Goal: Information Seeking & Learning: Learn about a topic

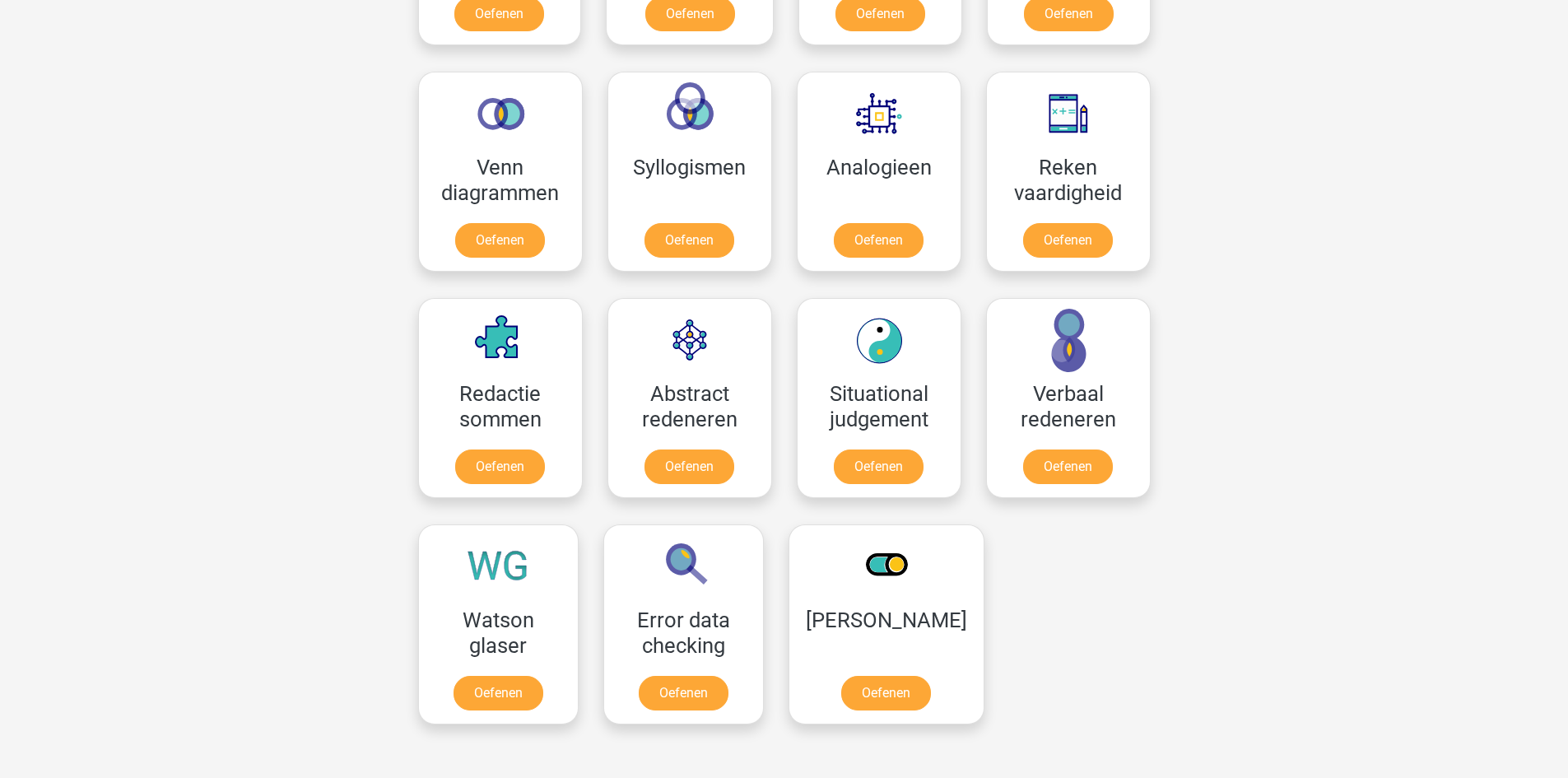
scroll to position [988, 0]
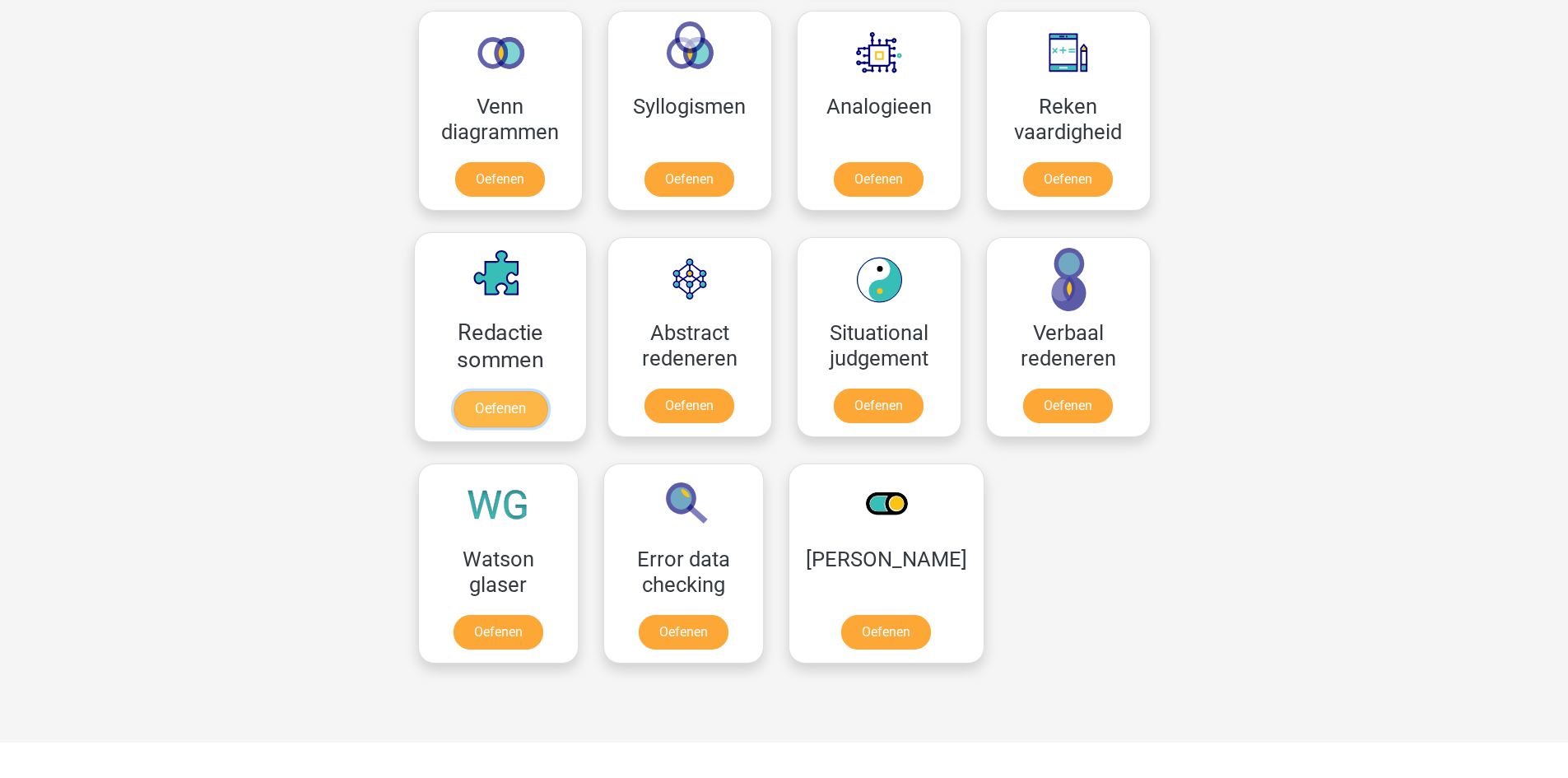
click at [547, 391] on link "Oefenen" at bounding box center [499, 409] width 94 height 37
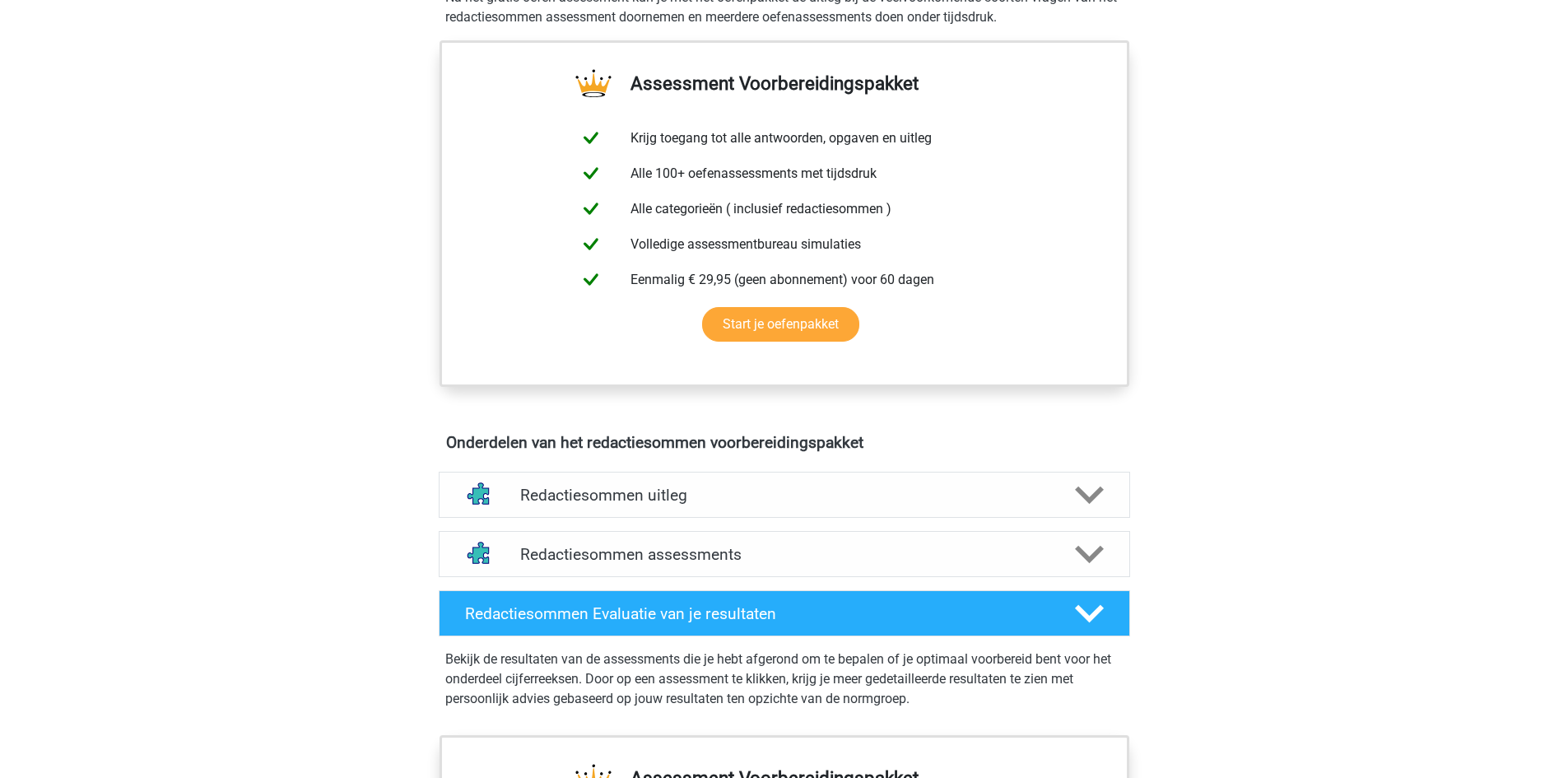
scroll to position [658, 0]
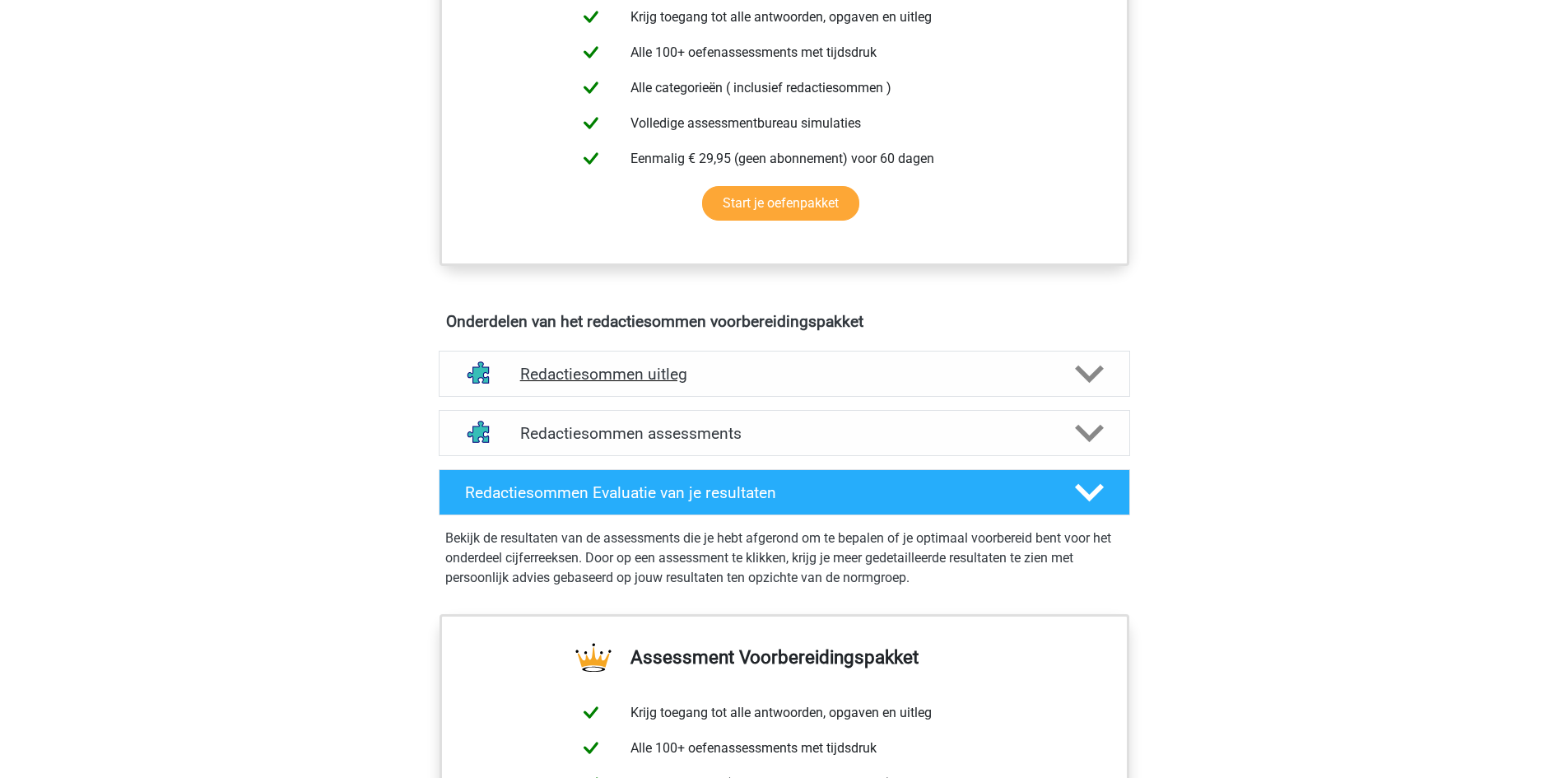
click at [555, 379] on div "Redactiesommen uitleg" at bounding box center [784, 373] width 692 height 46
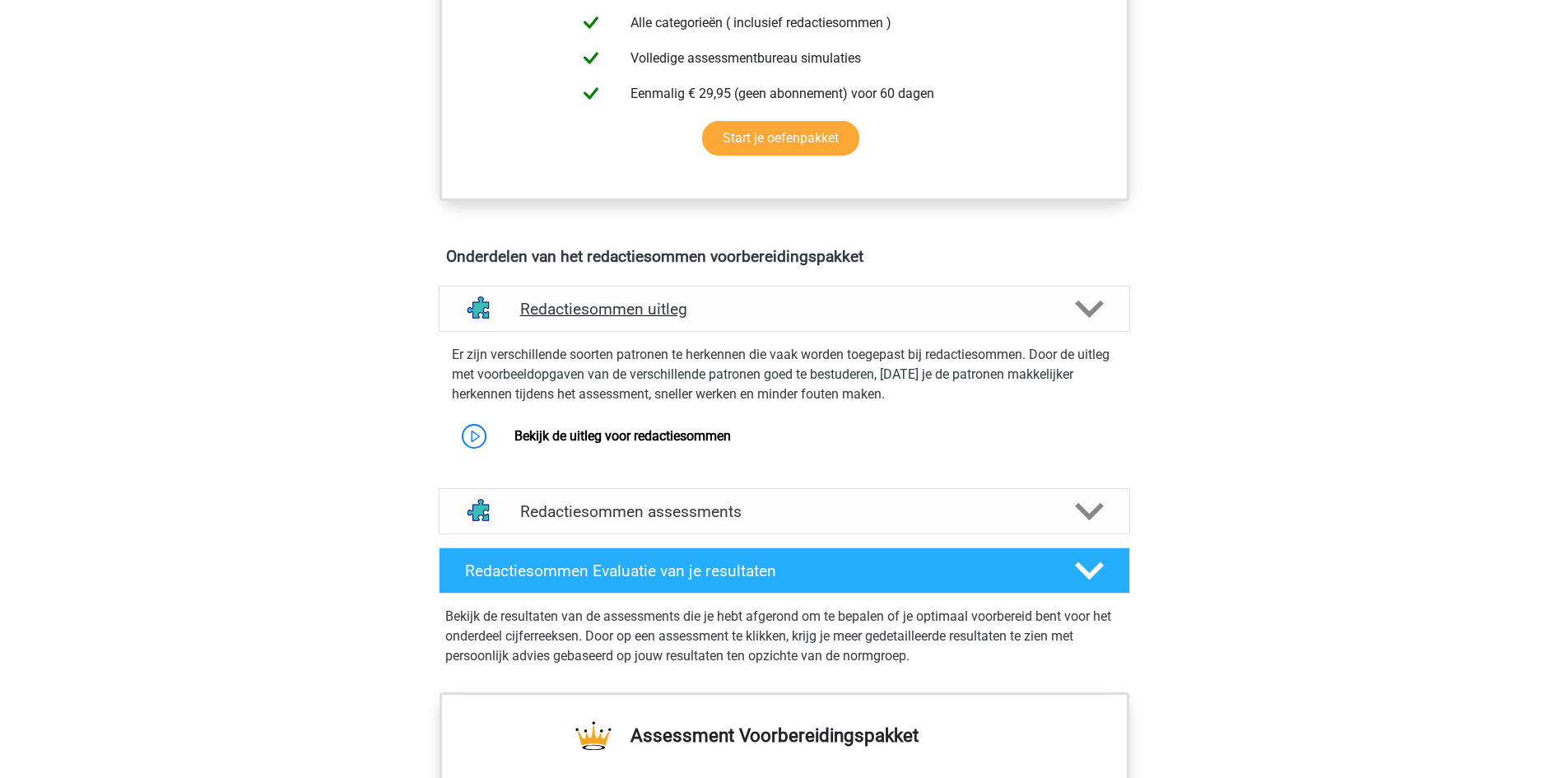
scroll to position [823, 0]
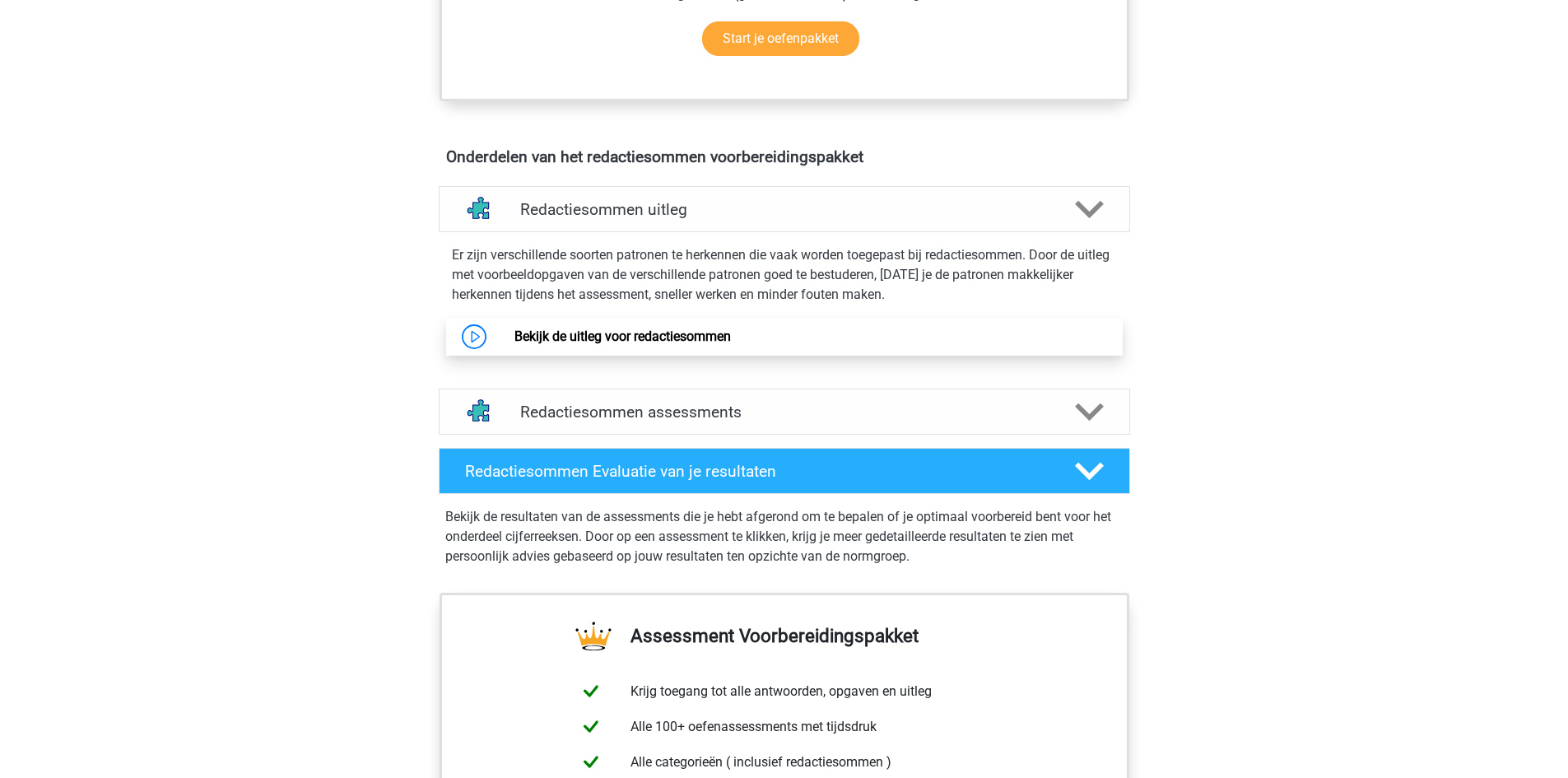
click at [536, 344] on link "Bekijk de uitleg voor redactiesommen" at bounding box center [623, 336] width 216 height 16
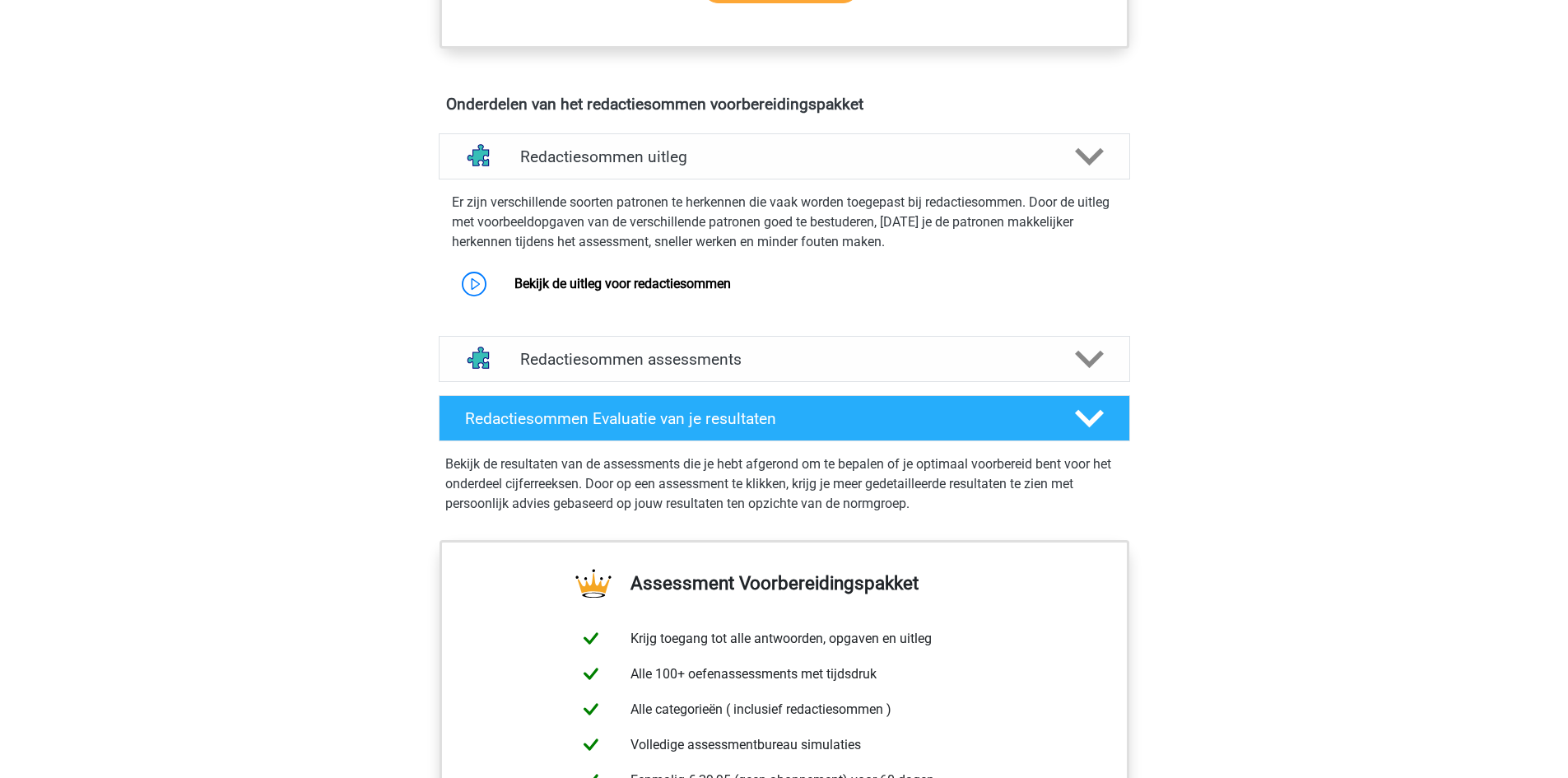
scroll to position [905, 0]
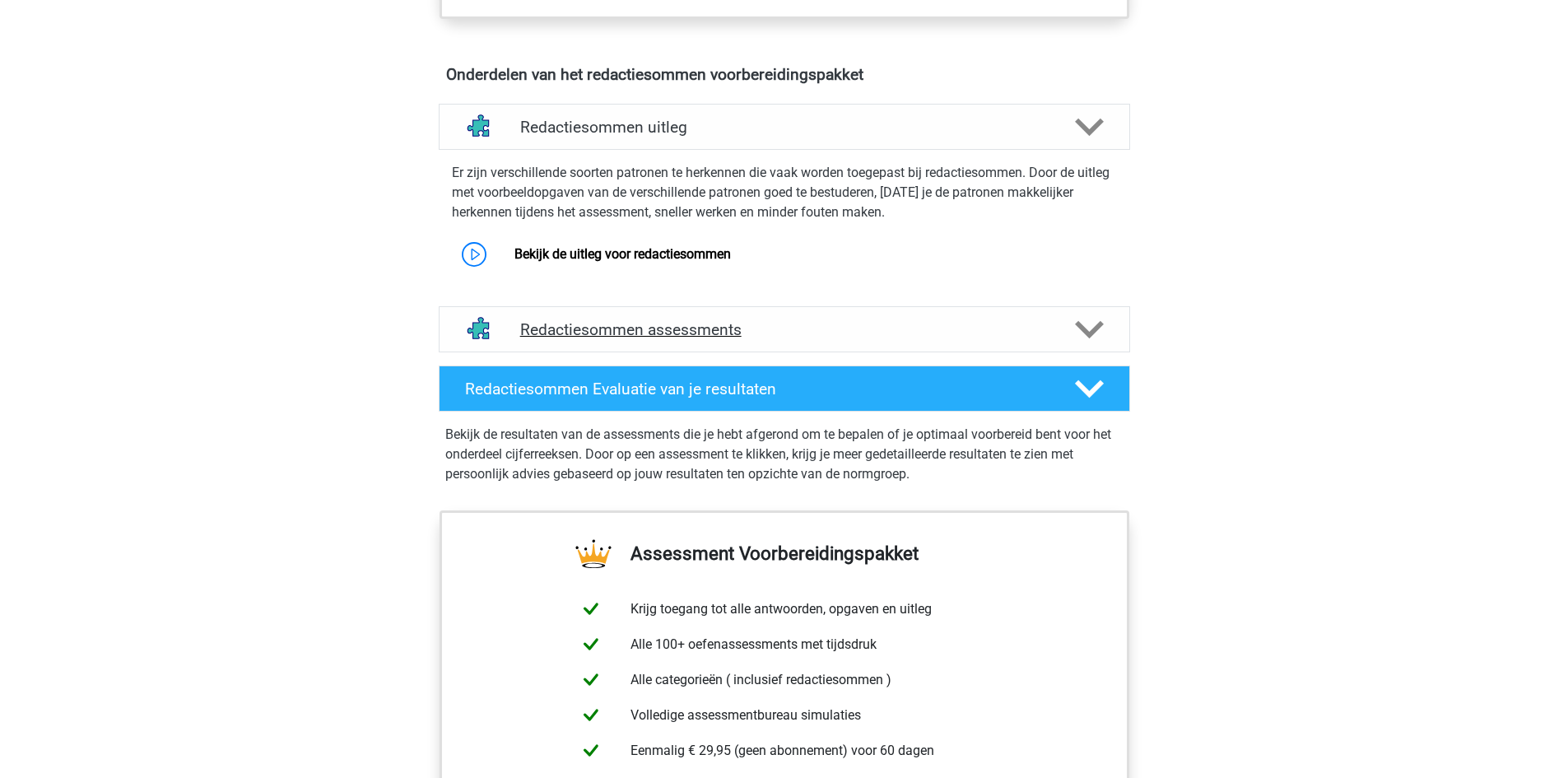
click at [920, 339] on h4 "Redactiesommen assessments" at bounding box center [784, 330] width 528 height 19
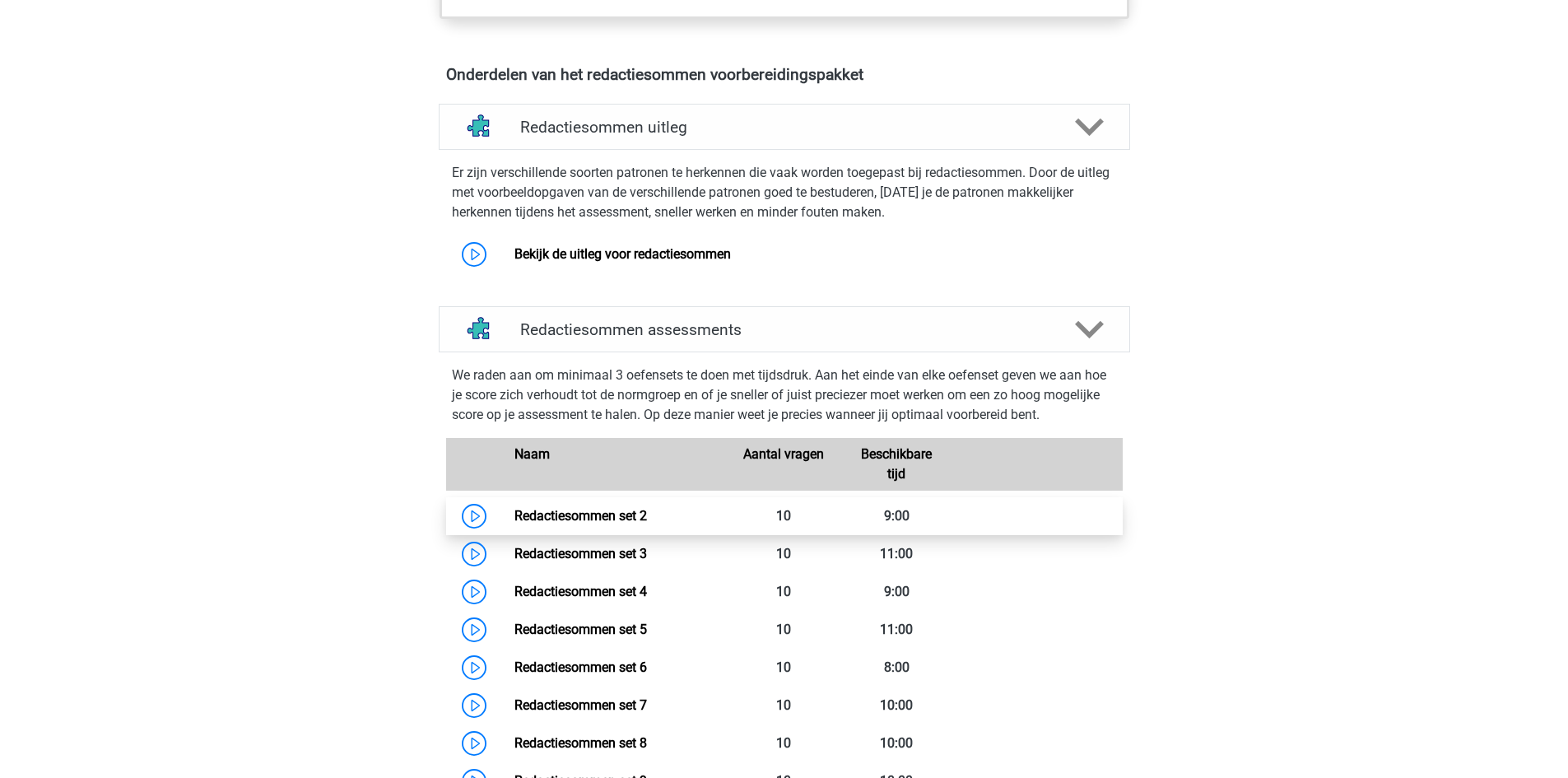
click at [602, 523] on link "Redactiesommen set 2" at bounding box center [580, 515] width 132 height 16
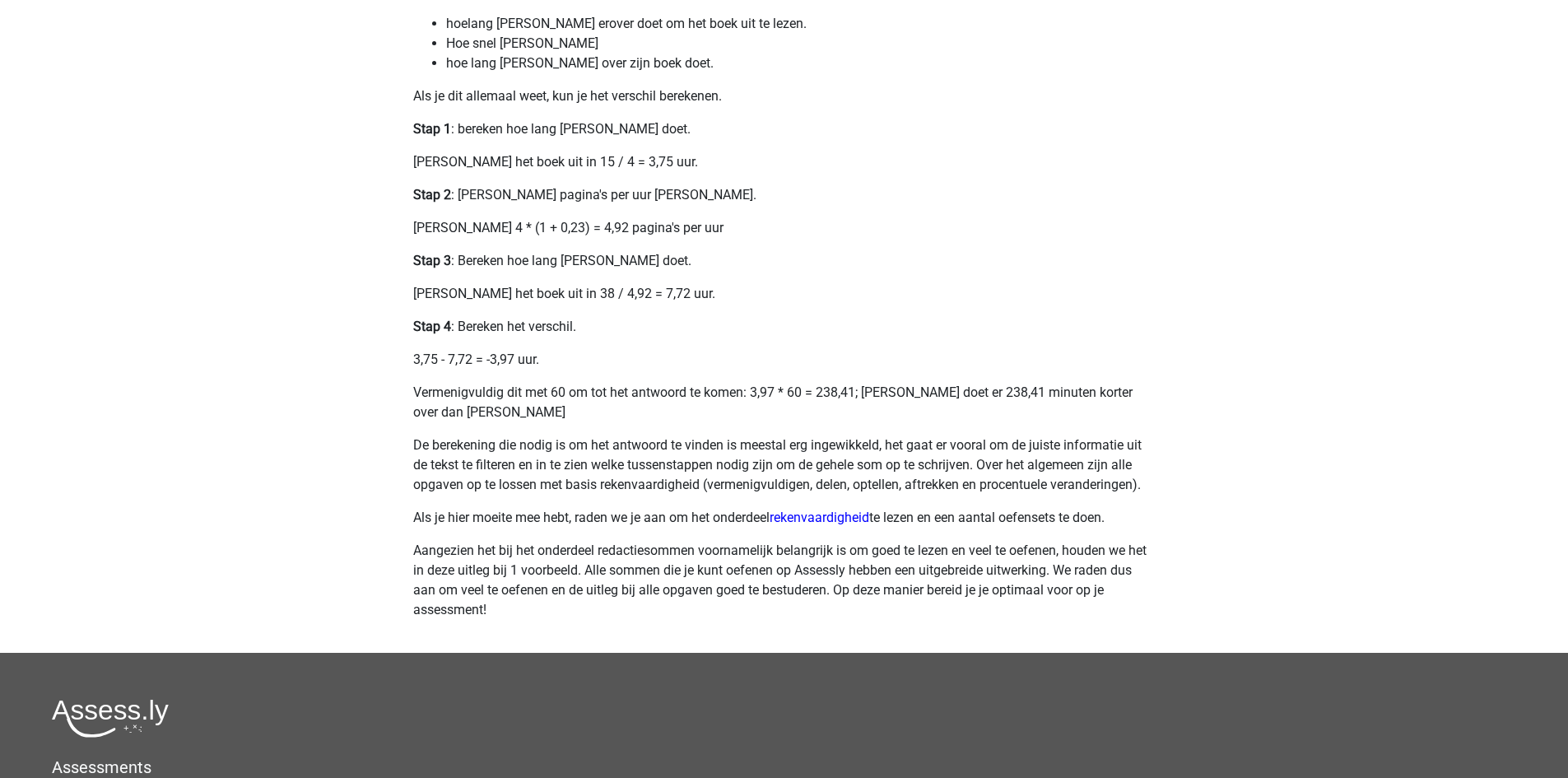
scroll to position [658, 0]
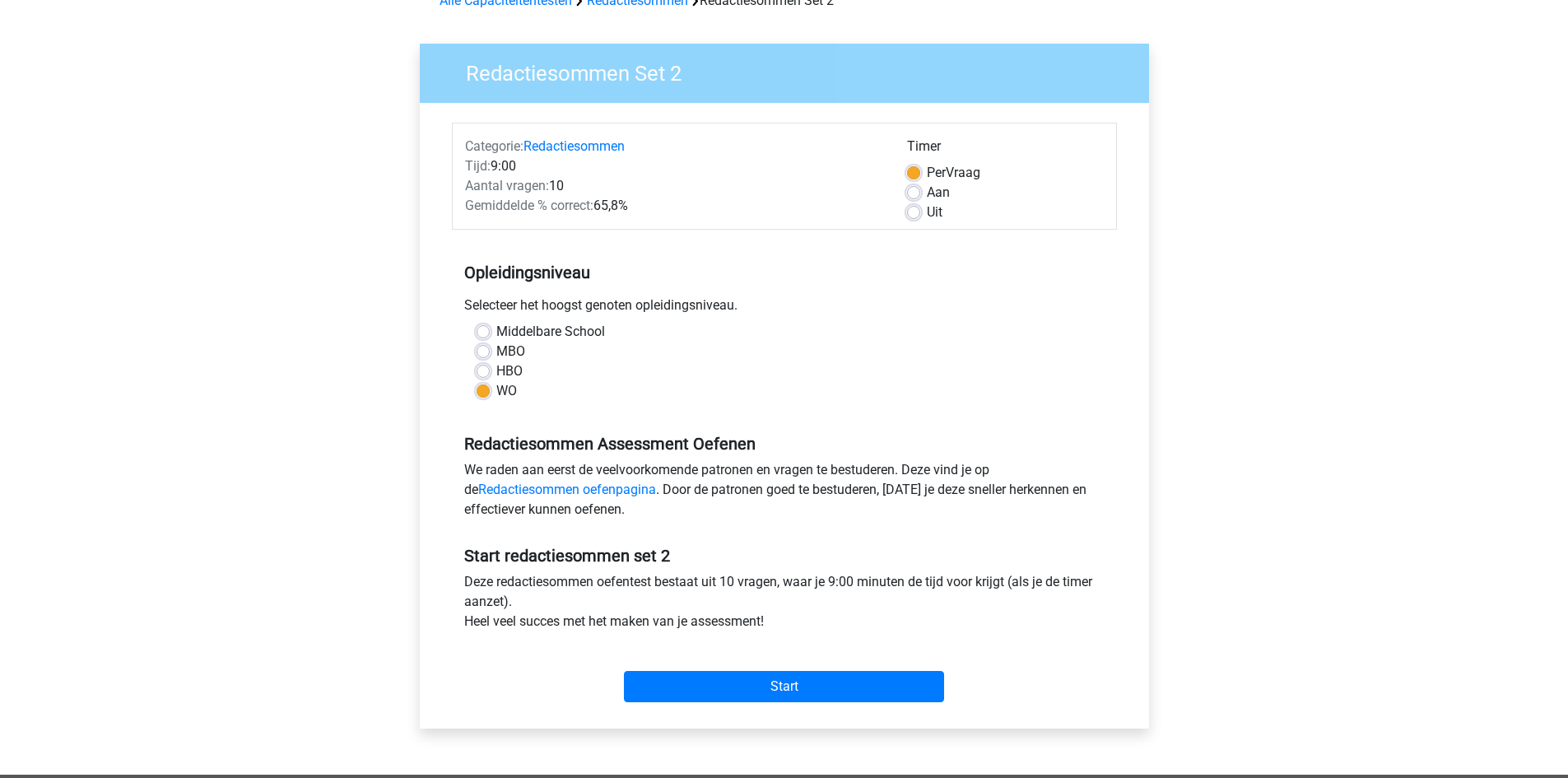
scroll to position [165, 0]
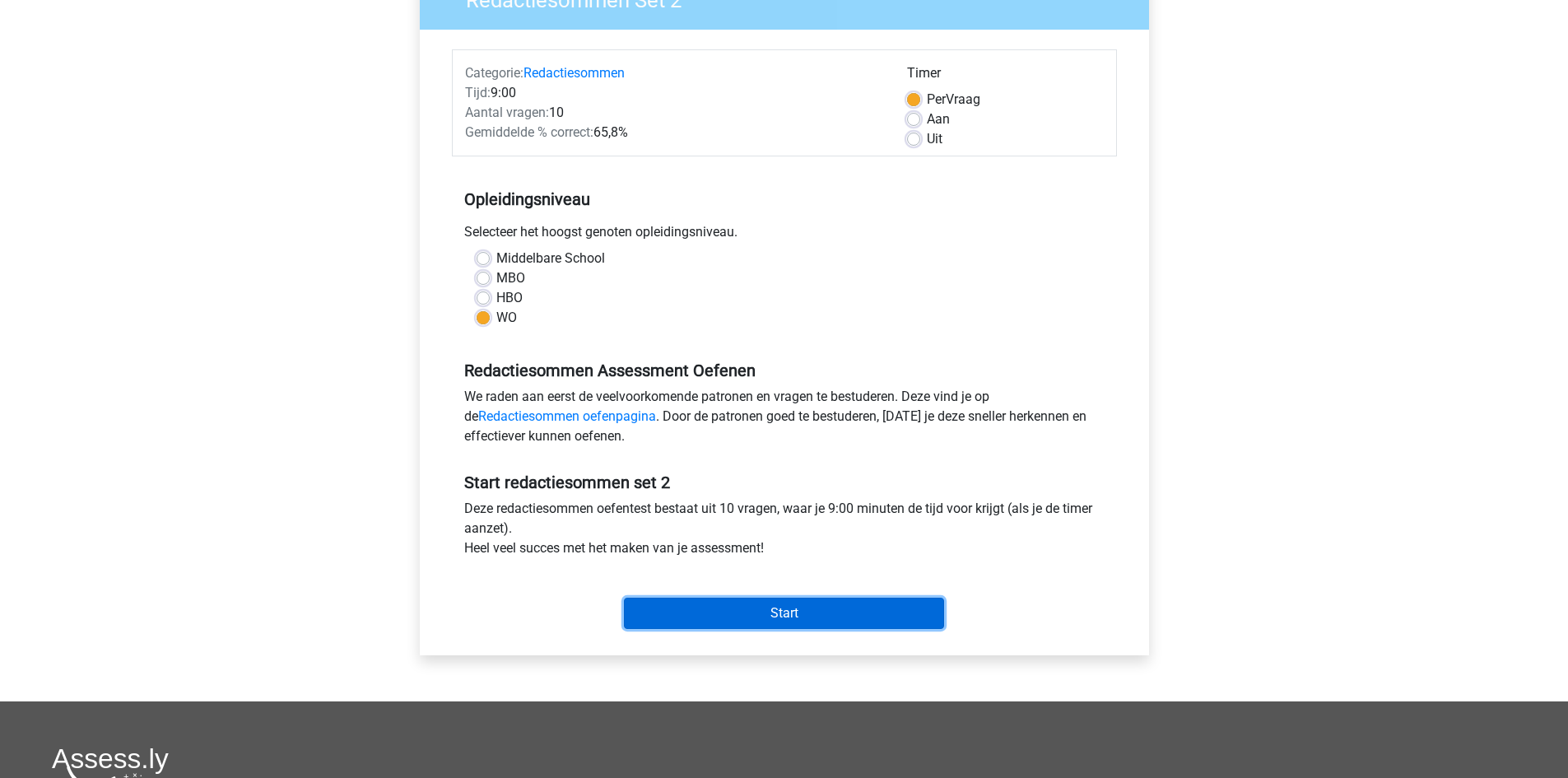
click at [759, 612] on input "Start" at bounding box center [784, 613] width 320 height 32
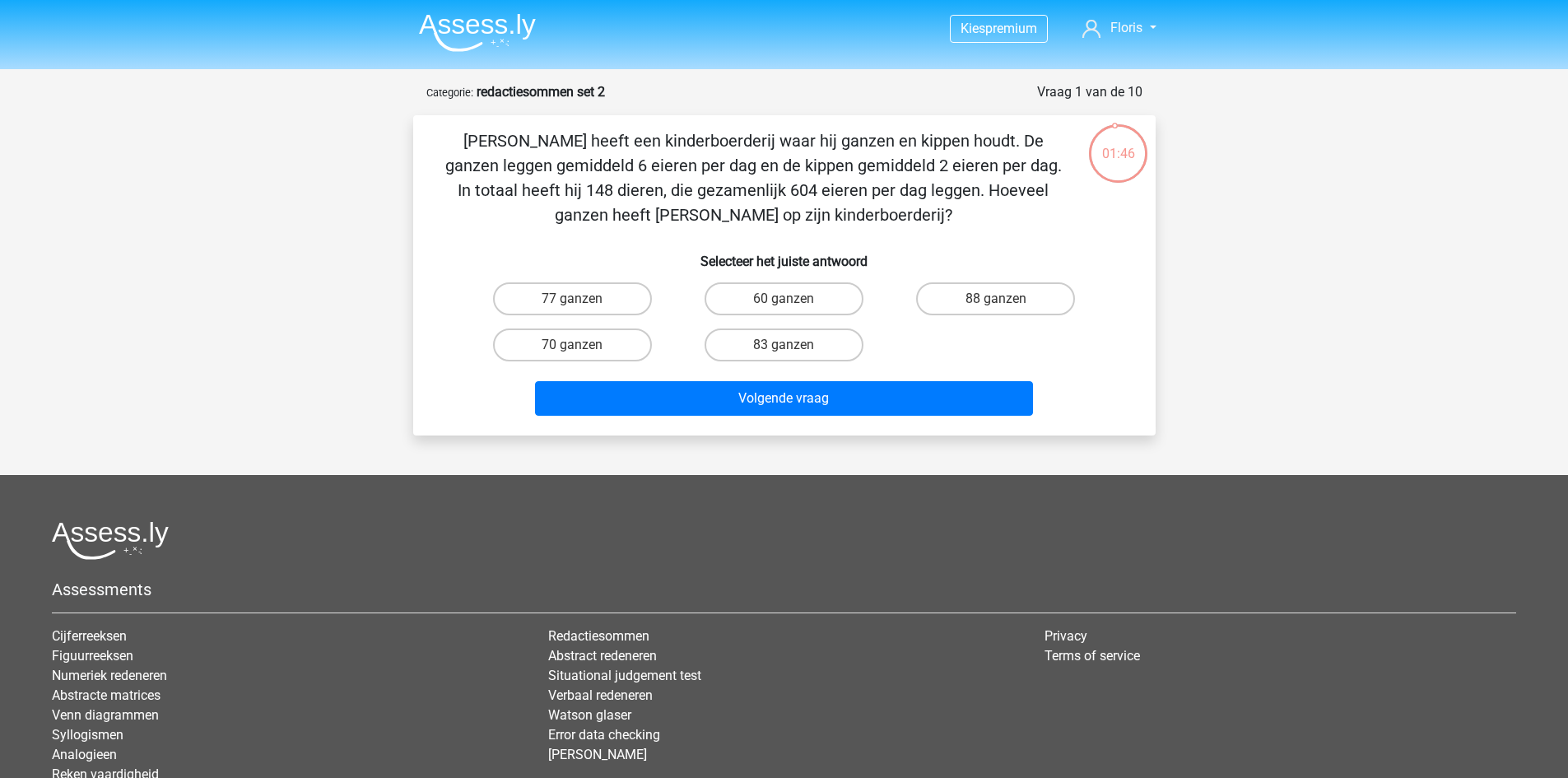
click at [462, 22] on img at bounding box center [477, 32] width 117 height 38
